Goal: Browse casually

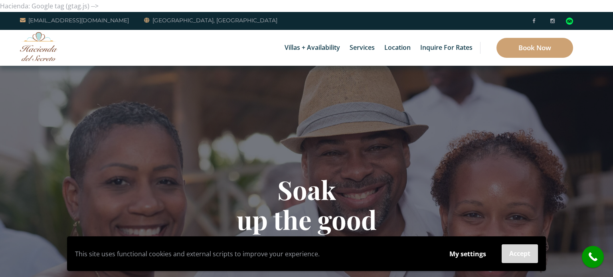
click at [524, 259] on button "Accept" at bounding box center [520, 254] width 36 height 19
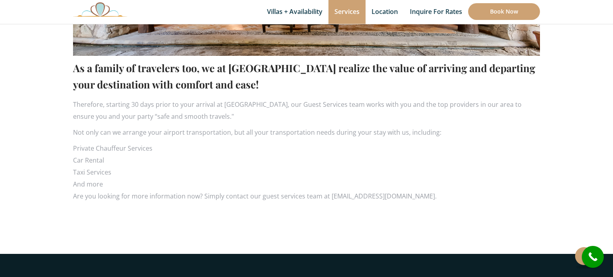
scroll to position [469, 0]
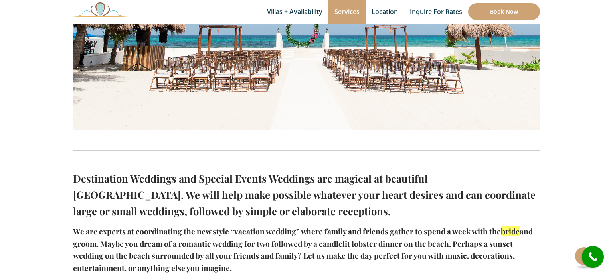
scroll to position [382, 0]
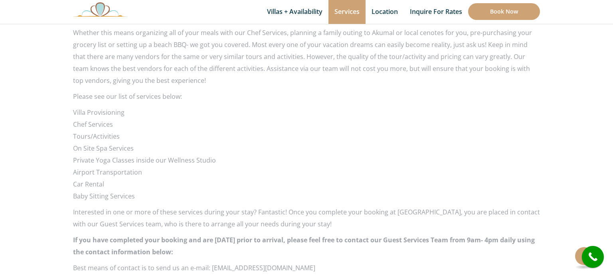
scroll to position [570, 0]
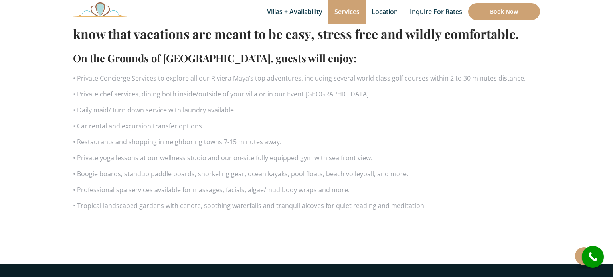
scroll to position [492, 0]
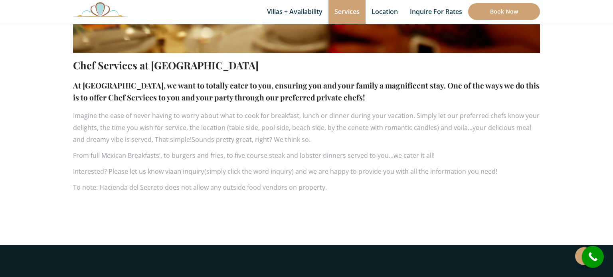
scroll to position [459, 0]
